Goal: Task Accomplishment & Management: Manage account settings

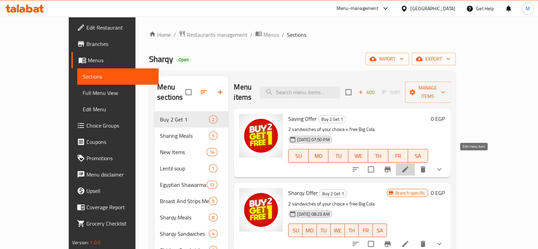
click at [409, 165] on icon at bounding box center [405, 169] width 8 height 8
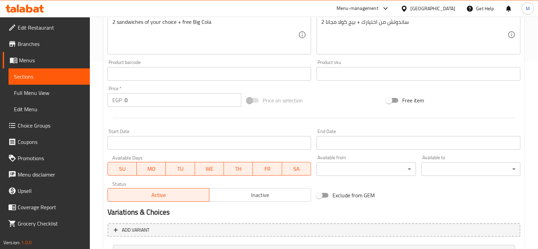
scroll to position [280, 0]
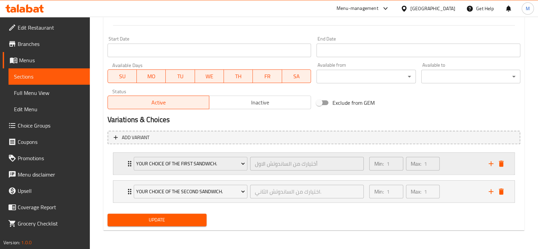
click at [116, 158] on div "Your choice of the first sandwich. أختيارك من الساندوتش الاول ​ Min: 1 ​ Max: 1…" at bounding box center [313, 164] width 401 height 22
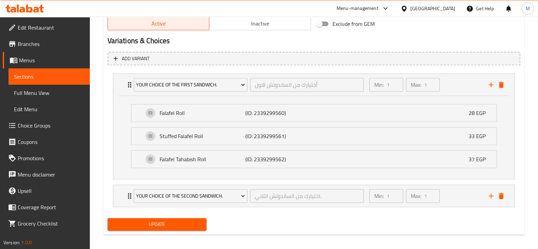
scroll to position [363, 0]
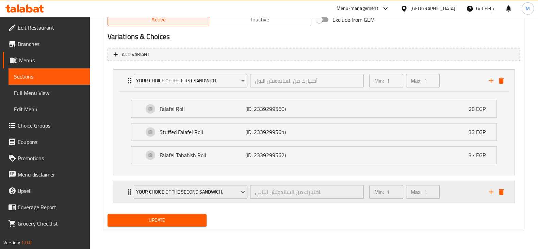
click at [126, 188] on icon "Expand" at bounding box center [130, 192] width 8 height 8
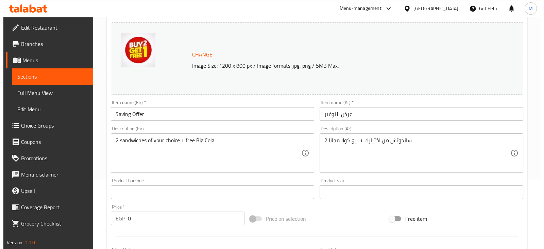
scroll to position [0, 0]
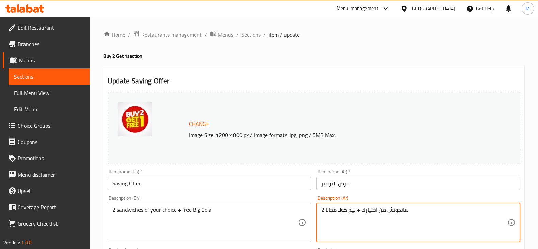
click at [396, 207] on textarea "2 ساندوتش من اختيارك + بيج كولا مجانا" at bounding box center [414, 222] width 186 height 32
type textarea "2 رول من اختيارك + بيج كولا مجانا"
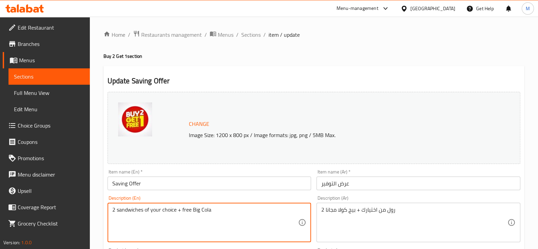
click at [131, 211] on textarea "2 sandwiches of your choice + free Big Cola" at bounding box center [205, 222] width 186 height 32
type textarea "2 Roll of your choice + free Big Cola"
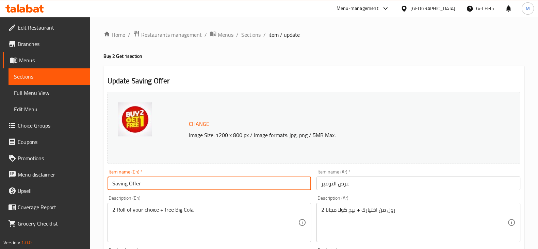
click at [171, 181] on input "Saving Offer" at bounding box center [209, 184] width 204 height 14
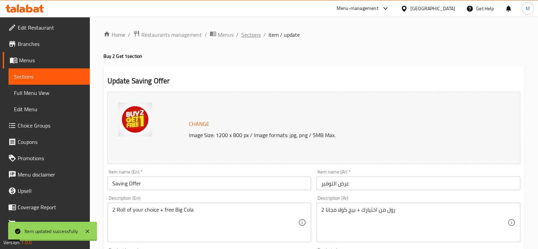
click at [245, 35] on span "Sections" at bounding box center [250, 35] width 19 height 8
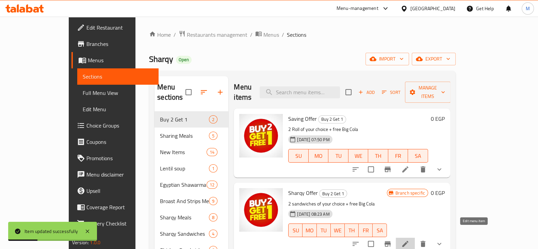
click at [409, 240] on icon at bounding box center [405, 244] width 8 height 8
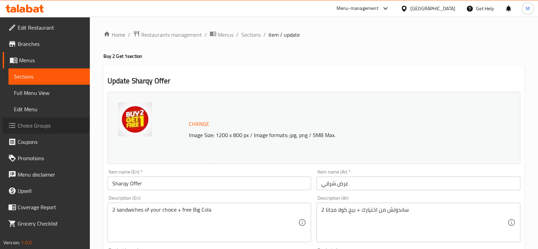
click at [45, 121] on span "Choice Groups" at bounding box center [51, 125] width 67 height 8
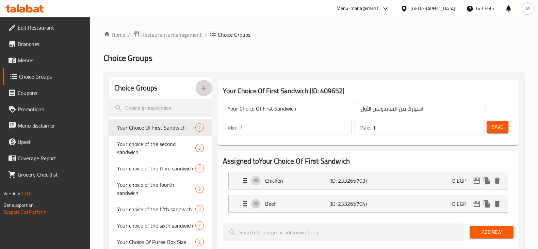
click at [206, 83] on button "button" at bounding box center [204, 88] width 16 height 16
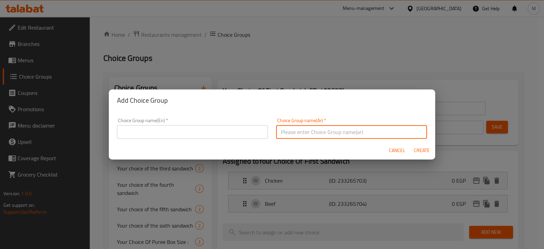
click at [308, 127] on input "text" at bounding box center [351, 132] width 151 height 14
type input "h"
click at [295, 130] on input "اختيارك من الهديه" at bounding box center [351, 132] width 151 height 14
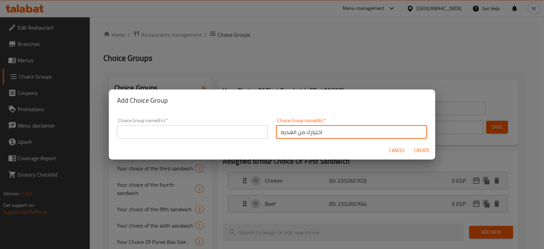
click at [295, 130] on input "اختيارك من الهديه" at bounding box center [351, 132] width 151 height 14
click at [286, 133] on input "اختيارك من الهديه" at bounding box center [351, 132] width 151 height 14
click at [332, 134] on input "اختيارك من الساندوتش المجاني" at bounding box center [351, 132] width 151 height 14
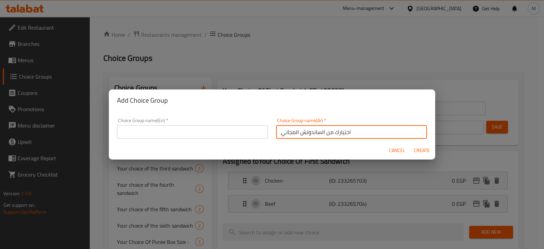
click at [332, 134] on input "اختيارك من الساندوتش المجاني" at bounding box center [351, 132] width 151 height 14
type input "اختيارك من الساندوتش المجاني"
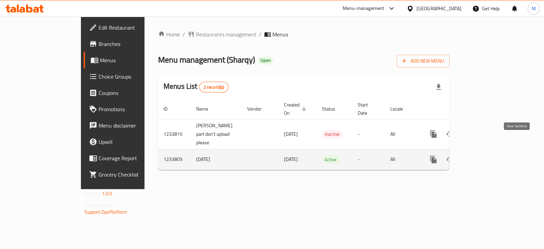
click at [487, 155] on icon "enhanced table" at bounding box center [483, 159] width 8 height 8
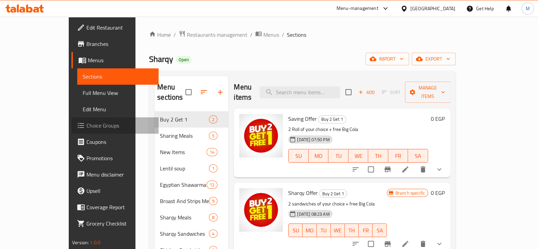
click at [71, 120] on link "Choice Groups" at bounding box center [114, 125] width 87 height 16
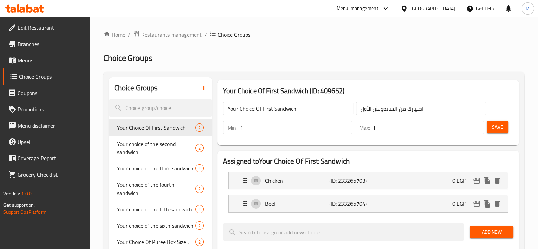
click at [201, 88] on div at bounding box center [269, 124] width 538 height 249
click at [201, 88] on icon "button" at bounding box center [204, 88] width 8 height 8
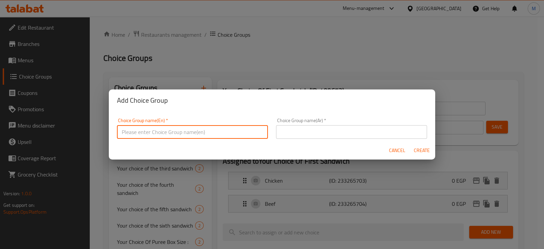
click at [205, 131] on input "text" at bounding box center [192, 132] width 151 height 14
paste input "Your choice of free sandwich"
type input "Your choice of free sandwich"
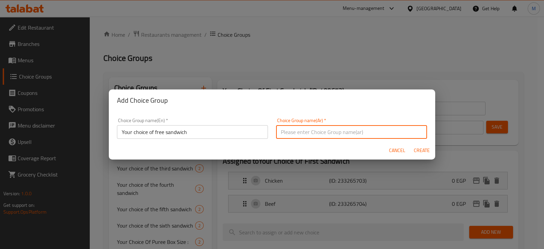
click at [276, 127] on input "text" at bounding box center [351, 132] width 151 height 14
paste input "اختيارك من الساندوتش المجاني"
type input "اختيارك من الساندوتش المجاني"
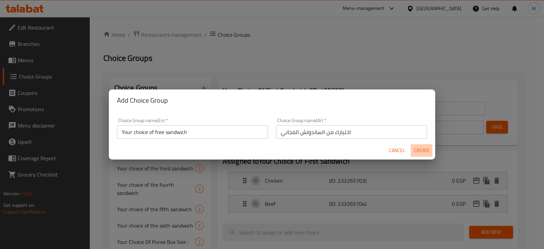
click at [427, 149] on span "Create" at bounding box center [422, 150] width 16 height 9
type input "Your choice of free sandwich"
type input "اختيارك من الساندوتش المجاني"
type input "0"
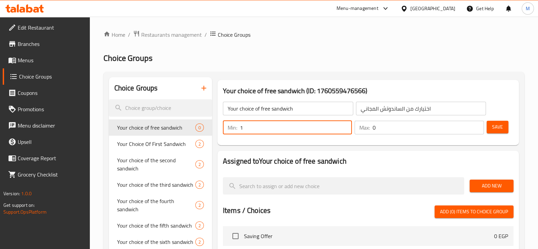
type input "1"
click at [346, 125] on input "1" at bounding box center [296, 128] width 112 height 14
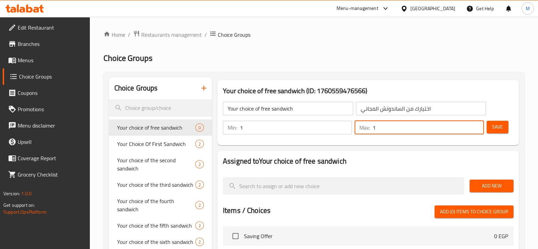
type input "1"
click at [476, 124] on input "1" at bounding box center [427, 128] width 111 height 14
drag, startPoint x: 511, startPoint y: 123, endPoint x: 498, endPoint y: 126, distance: 12.8
click at [498, 126] on div "Min: 1 ​ Max: 1 ​ Save" at bounding box center [367, 128] width 296 height 22
click at [498, 126] on span "Save" at bounding box center [497, 127] width 11 height 9
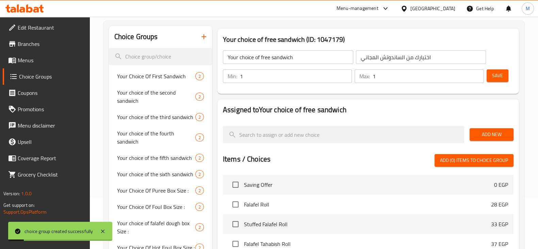
scroll to position [52, 0]
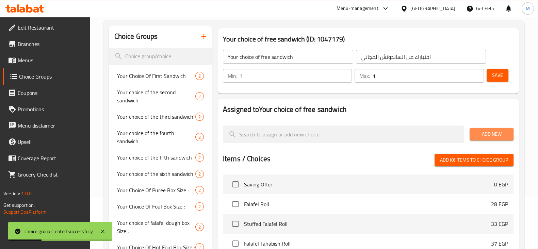
click at [485, 137] on span "Add New" at bounding box center [491, 134] width 33 height 9
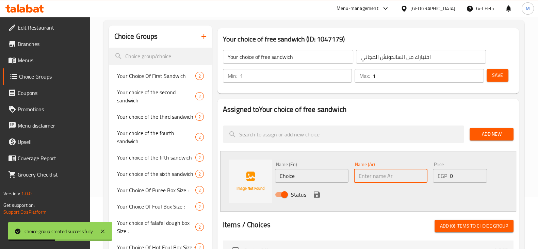
click at [364, 175] on input "text" at bounding box center [390, 176] width 73 height 14
type input "k"
type input "l"
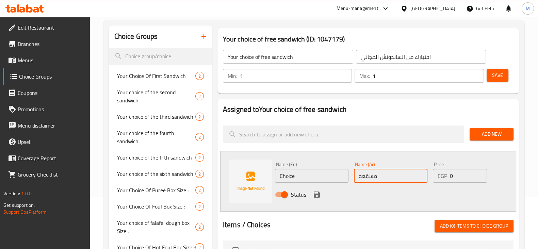
click at [362, 178] on input "مسقعه" at bounding box center [390, 176] width 73 height 14
type input "مسقعه"
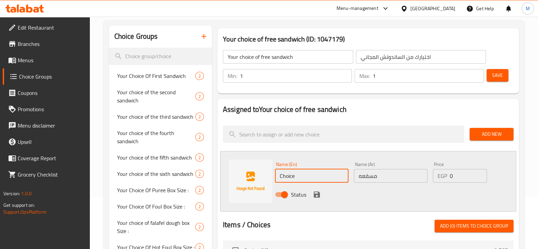
click at [290, 170] on input "Choice" at bounding box center [311, 176] width 73 height 14
click at [287, 175] on input "Choice" at bounding box center [311, 176] width 73 height 14
paste input "Moussaka"
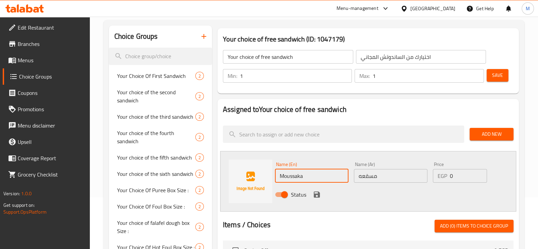
click at [287, 175] on input "Moussaka" at bounding box center [311, 176] width 73 height 14
click at [285, 176] on input "Mثثssaka" at bounding box center [311, 176] width 73 height 14
click at [285, 176] on input "ثثssaka" at bounding box center [311, 176] width 73 height 14
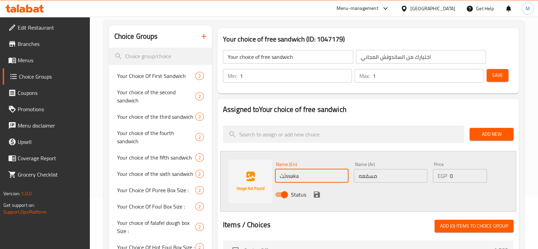
click at [285, 176] on input "ثثssaka" at bounding box center [311, 176] width 73 height 14
type input "m"
type input "Mesaka"
click at [319, 193] on icon "save" at bounding box center [317, 194] width 8 height 8
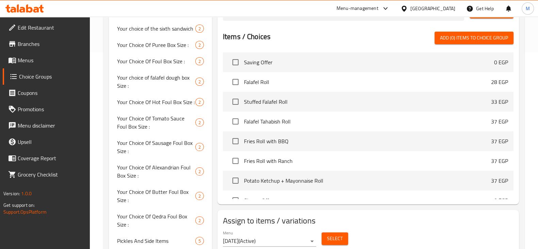
scroll to position [3192, 0]
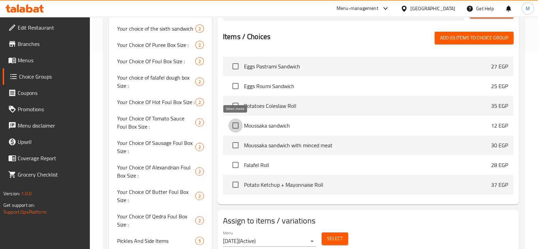
click at [238, 125] on input "checkbox" at bounding box center [235, 125] width 14 height 14
checkbox input "true"
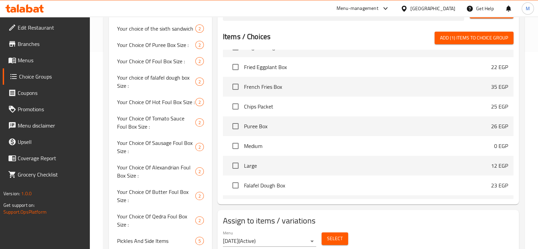
scroll to position [2837, 0]
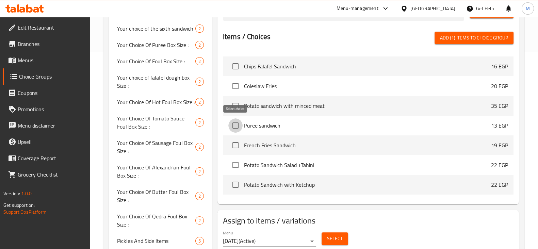
click at [236, 125] on input "checkbox" at bounding box center [235, 125] width 14 height 14
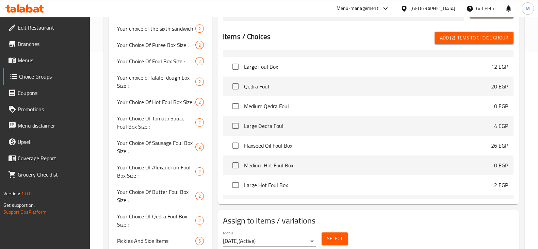
scroll to position [3547, 0]
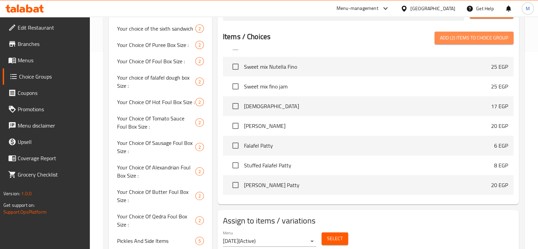
click at [451, 37] on span "Add (2) items to choice group" at bounding box center [474, 38] width 68 height 9
checkbox input "false"
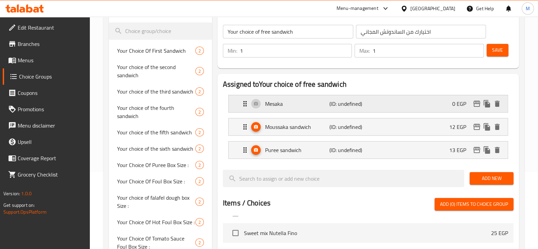
scroll to position [77, 0]
click at [393, 105] on div "Mesaka (ID: undefined) 0 EGP" at bounding box center [370, 103] width 259 height 17
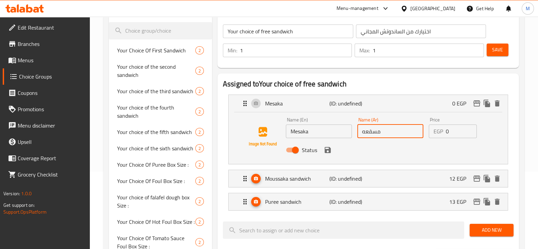
click at [379, 128] on input "مسقعه" at bounding box center [390, 132] width 66 height 14
click at [379, 128] on input "ساندوتش جبنه قريش" at bounding box center [390, 132] width 66 height 14
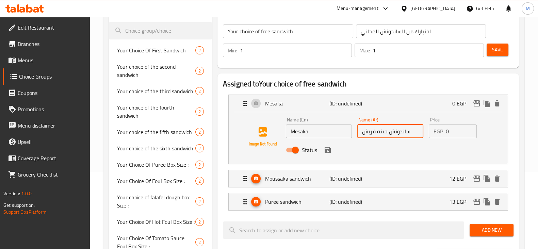
click at [379, 128] on input "ساندوتش جبنه قريش" at bounding box center [390, 132] width 66 height 14
type input "ساندوتش جبنه قريش"
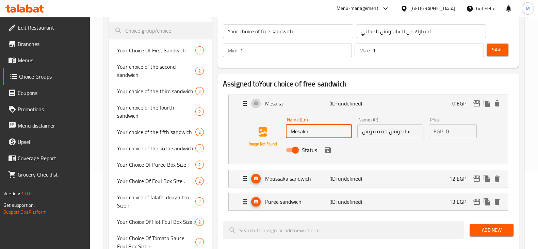
click at [310, 136] on input "Mesaka" at bounding box center [319, 132] width 66 height 14
paste input "Cottage cheese sandwich"
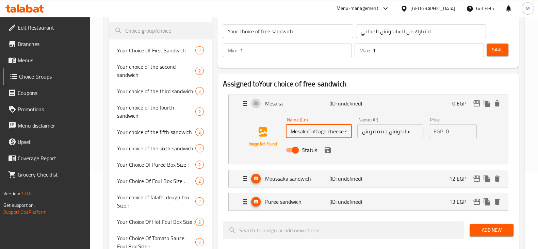
scroll to position [0, 19]
click at [300, 130] on input "MesakaCottage cheese sandwich" at bounding box center [319, 132] width 66 height 14
click at [336, 131] on input "MesakaCottage cheese sandwich" at bounding box center [319, 132] width 66 height 14
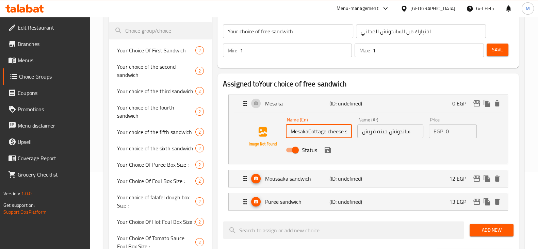
click at [302, 132] on input "MesakaCottage cheese sandwich" at bounding box center [319, 132] width 66 height 14
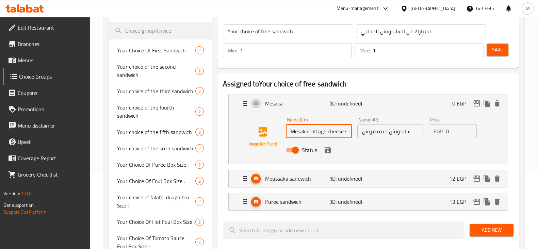
paste input "text"
click at [302, 132] on input "MesakaCottage cheese sandwich" at bounding box center [319, 132] width 66 height 14
click at [317, 134] on input "MesakaCottage" at bounding box center [319, 132] width 66 height 14
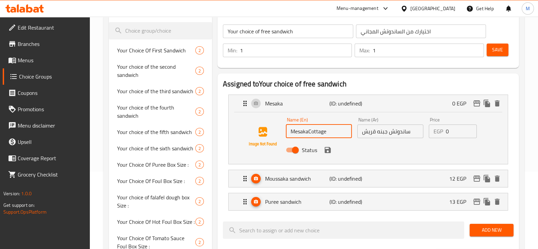
click at [317, 134] on input "MesakaCottage" at bounding box center [319, 132] width 66 height 14
paste input "Cottage cheese sandwich"
click at [329, 152] on icon "save" at bounding box center [328, 150] width 6 height 6
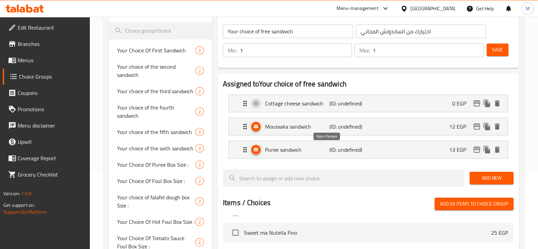
type input "Cottage cheese sandwich"
click at [420, 134] on div "Moussaka sandwich (ID: undefined) 12 EGP" at bounding box center [370, 126] width 259 height 17
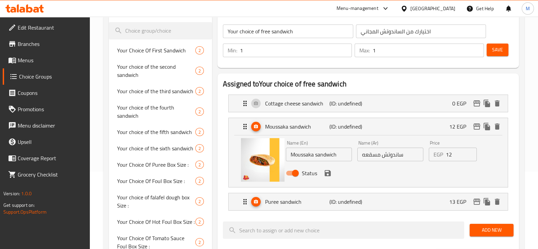
click at [446, 153] on input "12" at bounding box center [461, 155] width 31 height 14
click at [329, 178] on div "Status" at bounding box center [390, 173] width 214 height 18
type input "0"
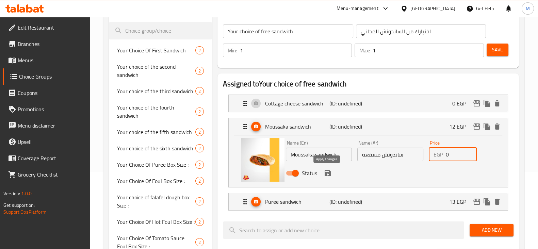
click at [331, 171] on button "save" at bounding box center [327, 173] width 10 height 10
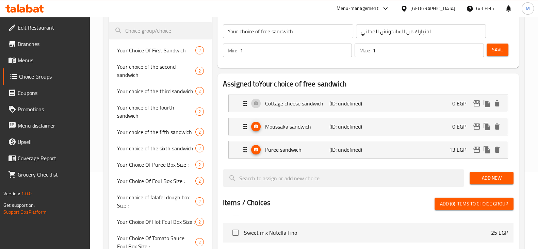
click at [374, 159] on li "Puree sandwich (ID: undefined) 13 EGP Name (En) Puree sandwich Name (En) Name (…" at bounding box center [368, 149] width 291 height 23
click at [404, 158] on li "Puree sandwich (ID: undefined) 13 EGP Name (En) Puree sandwich Name (En) Name (…" at bounding box center [368, 149] width 291 height 23
click at [335, 148] on p "(ID: undefined)" at bounding box center [350, 150] width 43 height 8
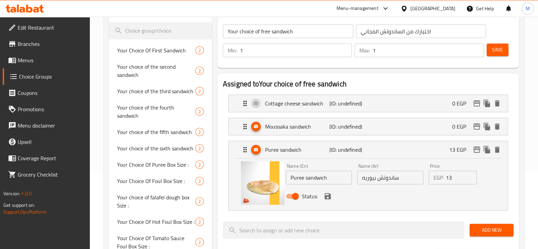
click at [452, 177] on input "13" at bounding box center [461, 178] width 31 height 14
click at [325, 195] on icon "save" at bounding box center [328, 196] width 6 height 6
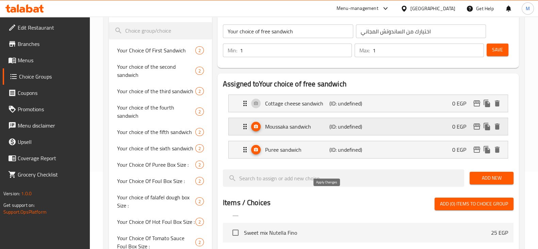
type input "0"
click at [497, 51] on span "Save" at bounding box center [497, 50] width 11 height 9
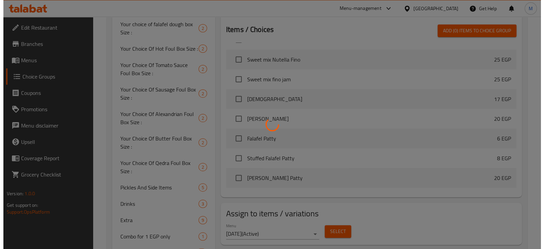
scroll to position [390, 0]
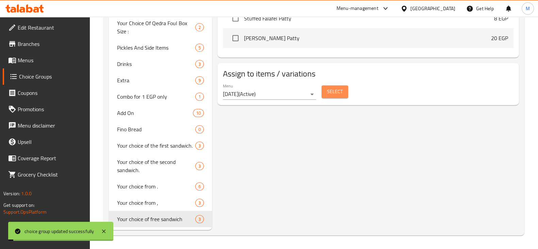
click at [341, 87] on span "Select" at bounding box center [335, 91] width 16 height 9
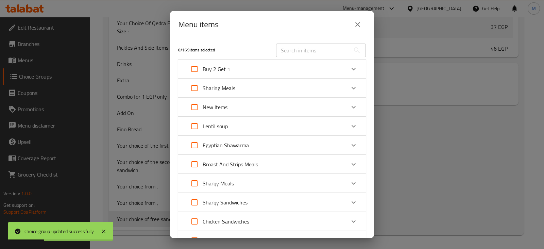
click at [251, 74] on div "Buy 2 Get 1" at bounding box center [265, 69] width 159 height 16
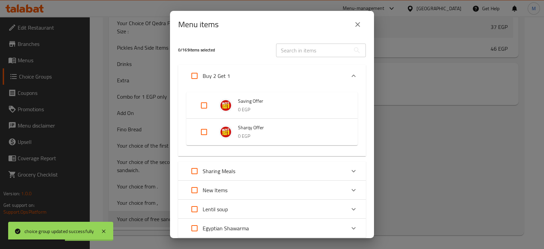
click at [201, 134] on input "Expand" at bounding box center [204, 132] width 16 height 16
checkbox input "true"
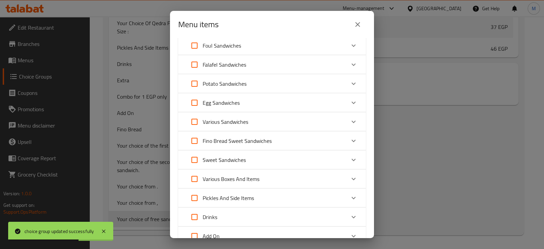
scroll to position [357, 0]
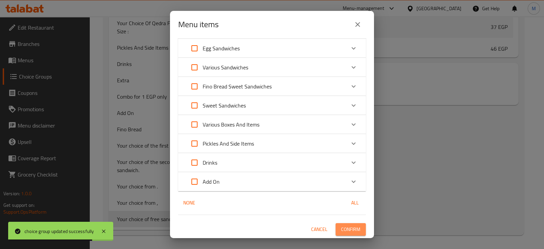
click at [349, 227] on span "Confirm" at bounding box center [350, 229] width 19 height 9
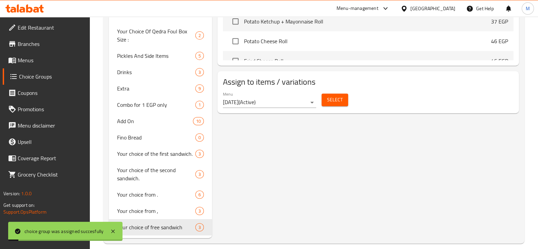
scroll to position [0, 0]
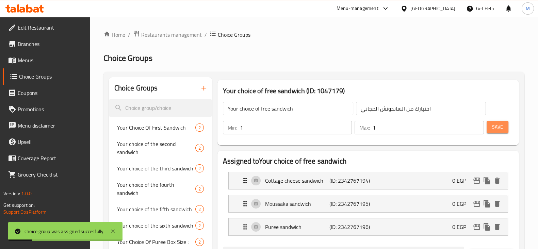
click at [498, 133] on button "Save" at bounding box center [497, 127] width 22 height 13
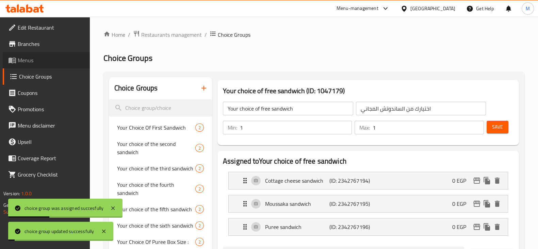
click at [39, 57] on span "Menus" at bounding box center [51, 60] width 67 height 8
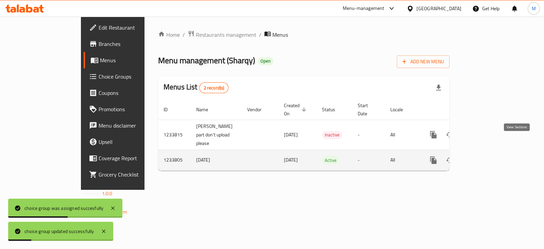
click at [487, 156] on icon "enhanced table" at bounding box center [483, 160] width 8 height 8
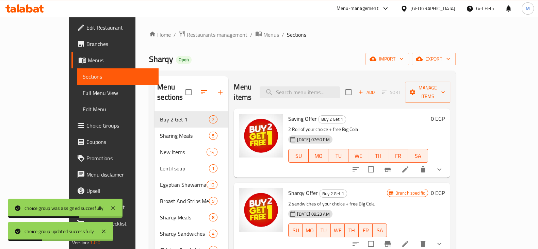
scroll to position [121, 0]
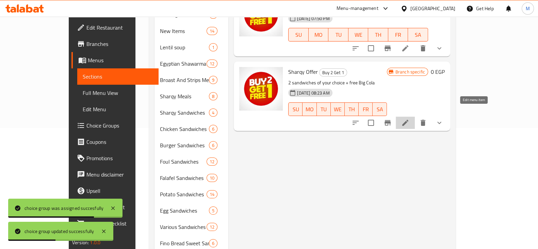
click at [409, 119] on icon at bounding box center [405, 123] width 8 height 8
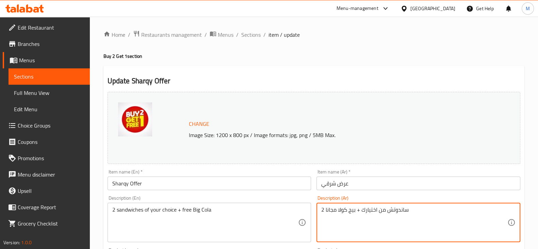
click at [352, 210] on textarea "2 ساندوتش من اختيارك + بيج كولا مجانا" at bounding box center [414, 222] width 186 height 32
click at [341, 209] on textarea "2 ساندوتش من اختيارك + [PERSON_NAME]" at bounding box center [414, 222] width 186 height 32
click at [331, 208] on textarea "2 ساندوتش من اختيارك + مجانا" at bounding box center [414, 222] width 186 height 32
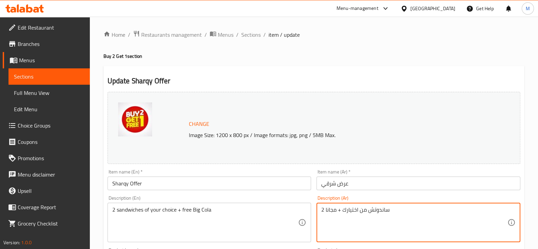
click at [331, 208] on textarea "2 ساندوتش من اختيارك + مجانا" at bounding box center [414, 222] width 186 height 32
click at [331, 208] on textarea "2 ساندوتش من اختيارك + ساندوتش هديه من اختيارك" at bounding box center [414, 222] width 186 height 32
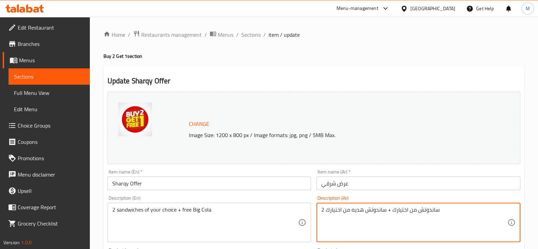
click at [331, 208] on textarea "2 ساندوتش من اختيارك + ساندوتش هديه من اختيارك" at bounding box center [414, 222] width 186 height 32
type textarea "2 ساندوتش من اختيارك + ساندوتش هديه من اختيارك"
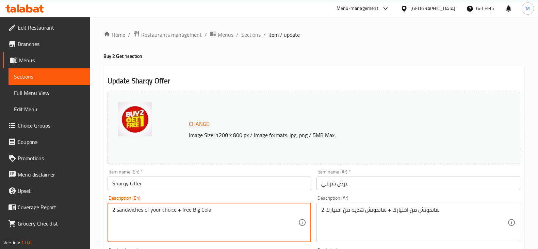
click at [207, 214] on textarea "2 sandwiches of your choice + free Big Cola" at bounding box center [205, 222] width 186 height 32
paste textarea "1 free sandwich of your choice"
type textarea "2 sandwiches of your choice + 1 free sandwich of your choice"
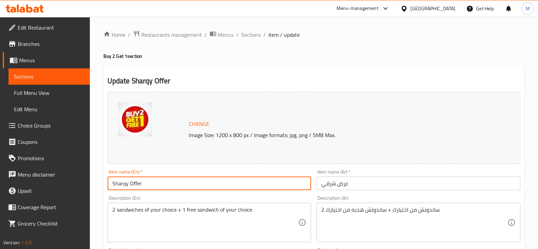
click at [243, 181] on input "Sharqy Offer" at bounding box center [209, 184] width 204 height 14
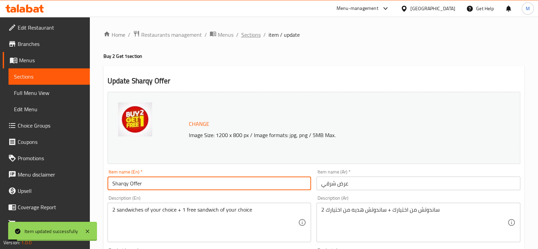
click at [249, 33] on span "Sections" at bounding box center [250, 35] width 19 height 8
